Goal: Navigation & Orientation: Find specific page/section

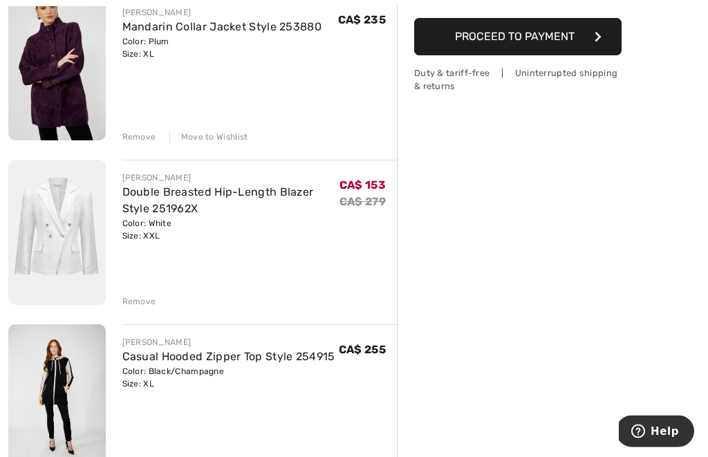
scroll to position [352, 0]
click at [211, 136] on div "Move to Wishlist" at bounding box center [208, 137] width 79 height 12
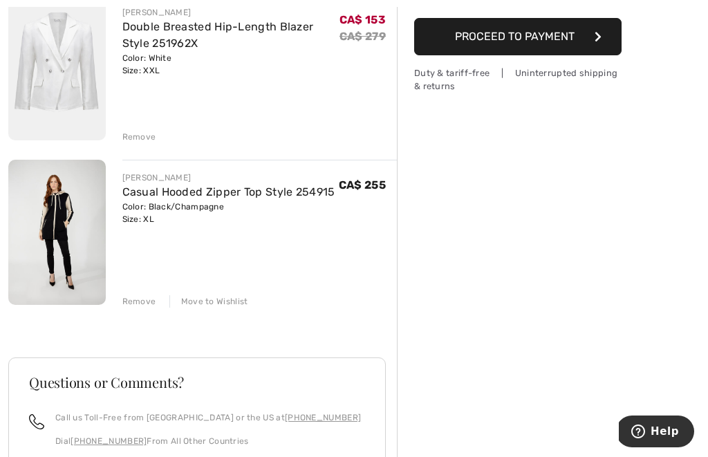
click at [203, 306] on div "Move to Wishlist" at bounding box center [208, 301] width 79 height 12
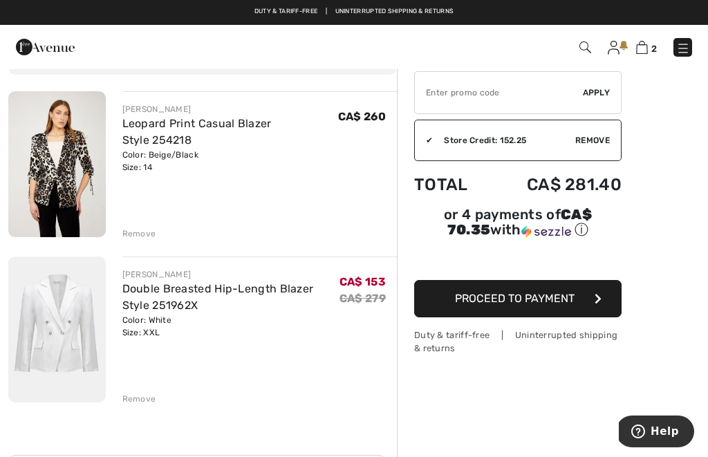
scroll to position [89, 0]
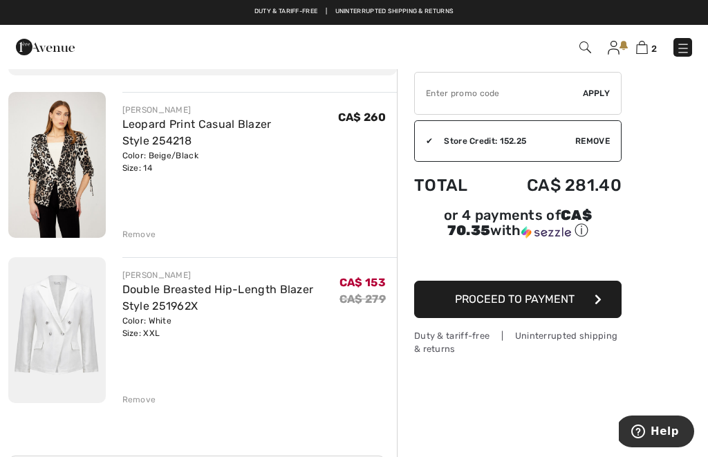
click at [59, 166] on img at bounding box center [57, 165] width 98 height 146
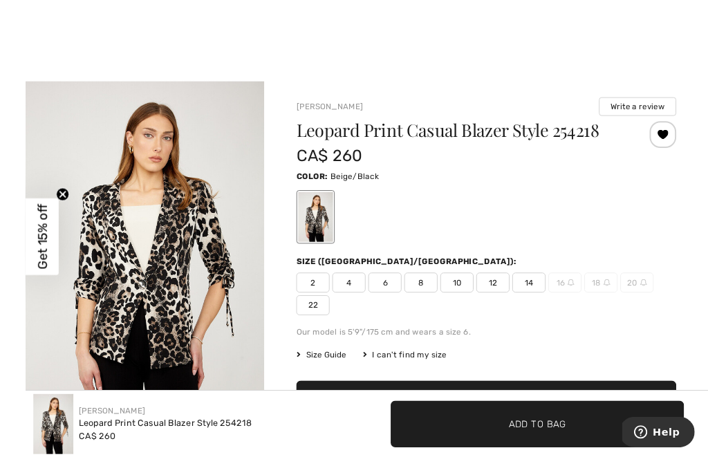
scroll to position [44, 0]
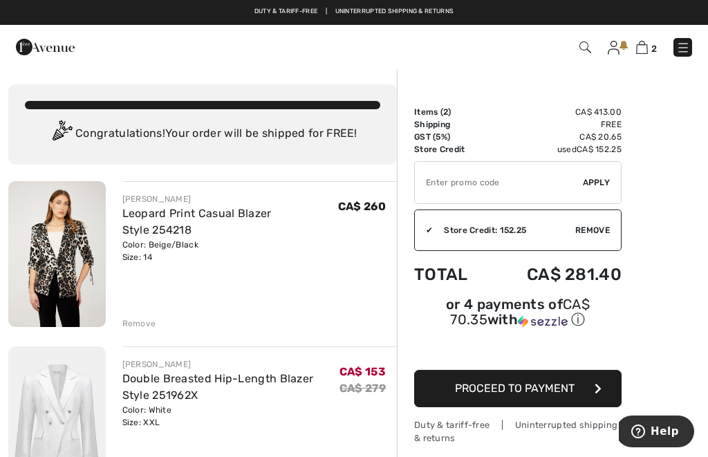
click at [617, 49] on img at bounding box center [614, 48] width 12 height 14
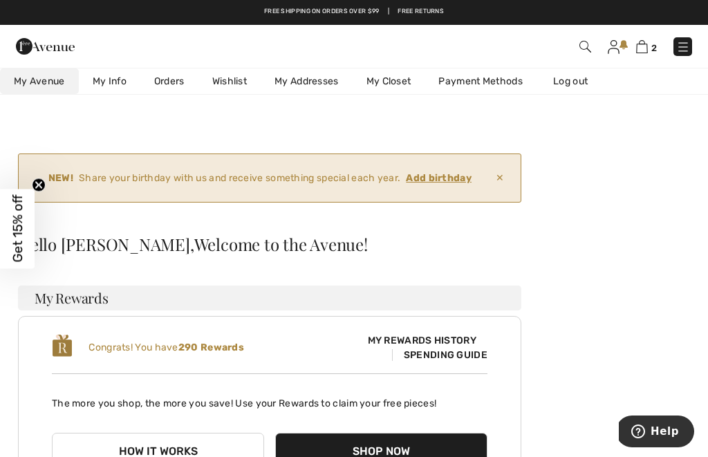
click at [233, 84] on link "Wishlist" at bounding box center [230, 81] width 62 height 26
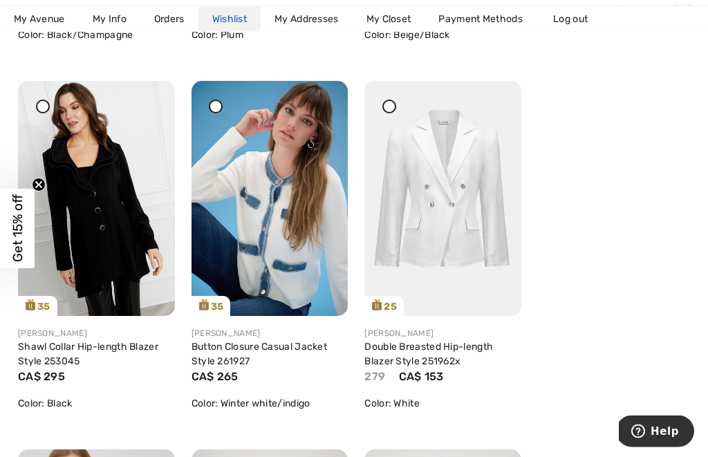
scroll to position [649, 0]
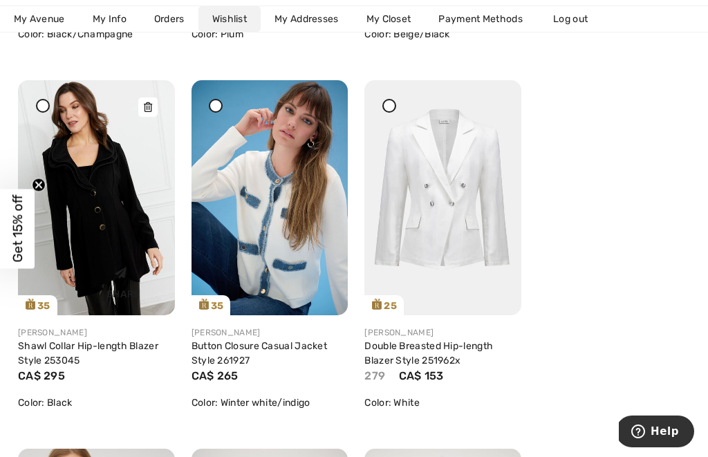
click at [111, 229] on img at bounding box center [96, 197] width 157 height 235
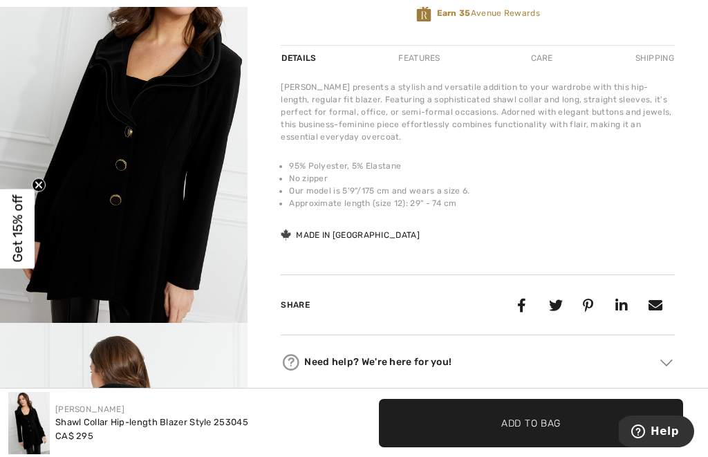
scroll to position [493, 0]
